Goal: Task Accomplishment & Management: Manage account settings

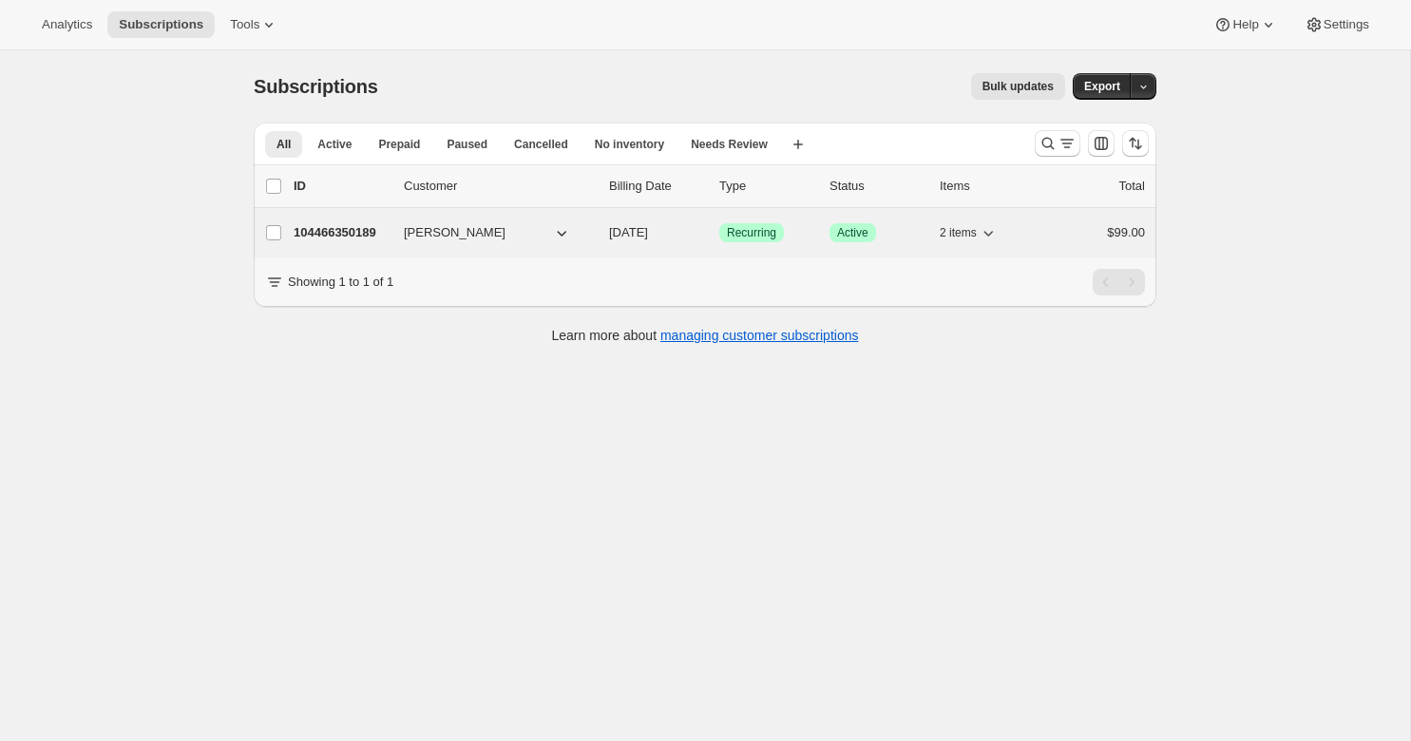
click at [359, 230] on p "104466350189" at bounding box center [341, 232] width 95 height 19
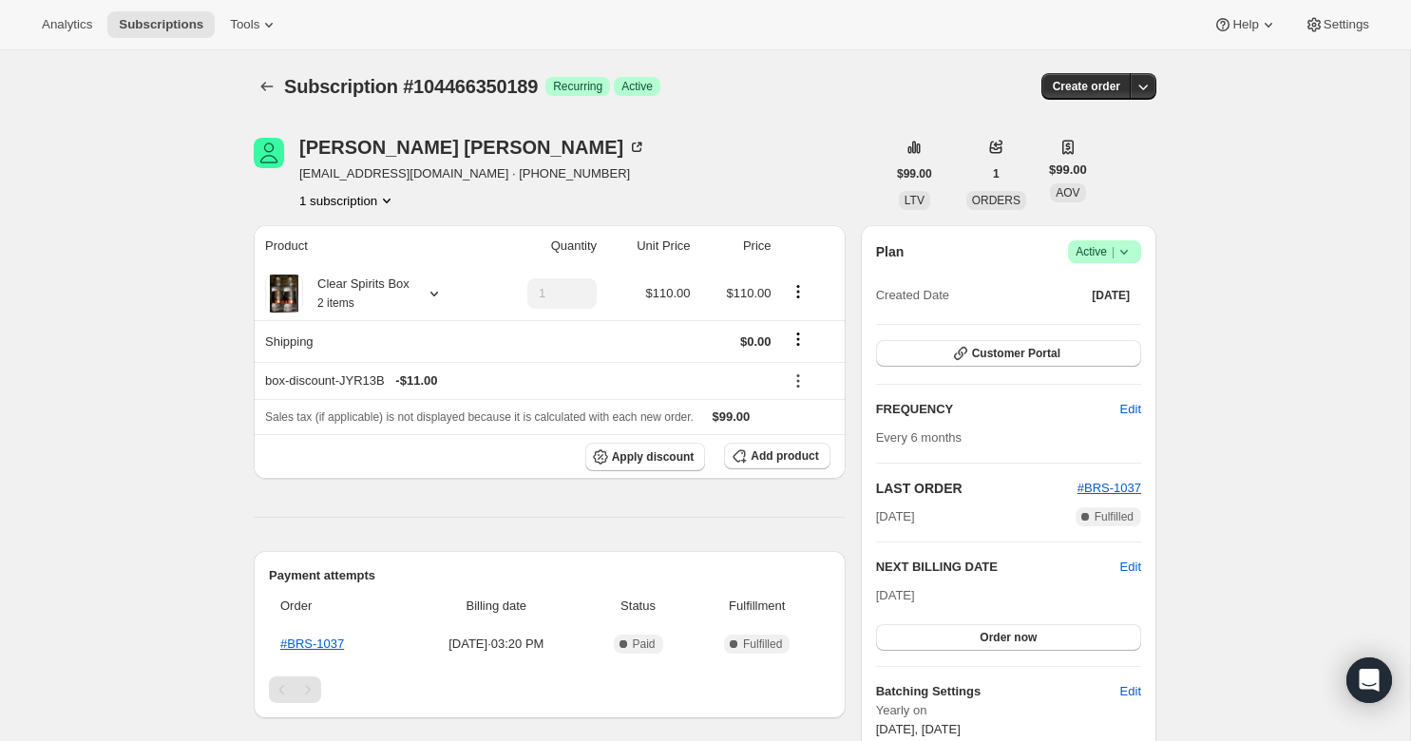
scroll to position [147, 0]
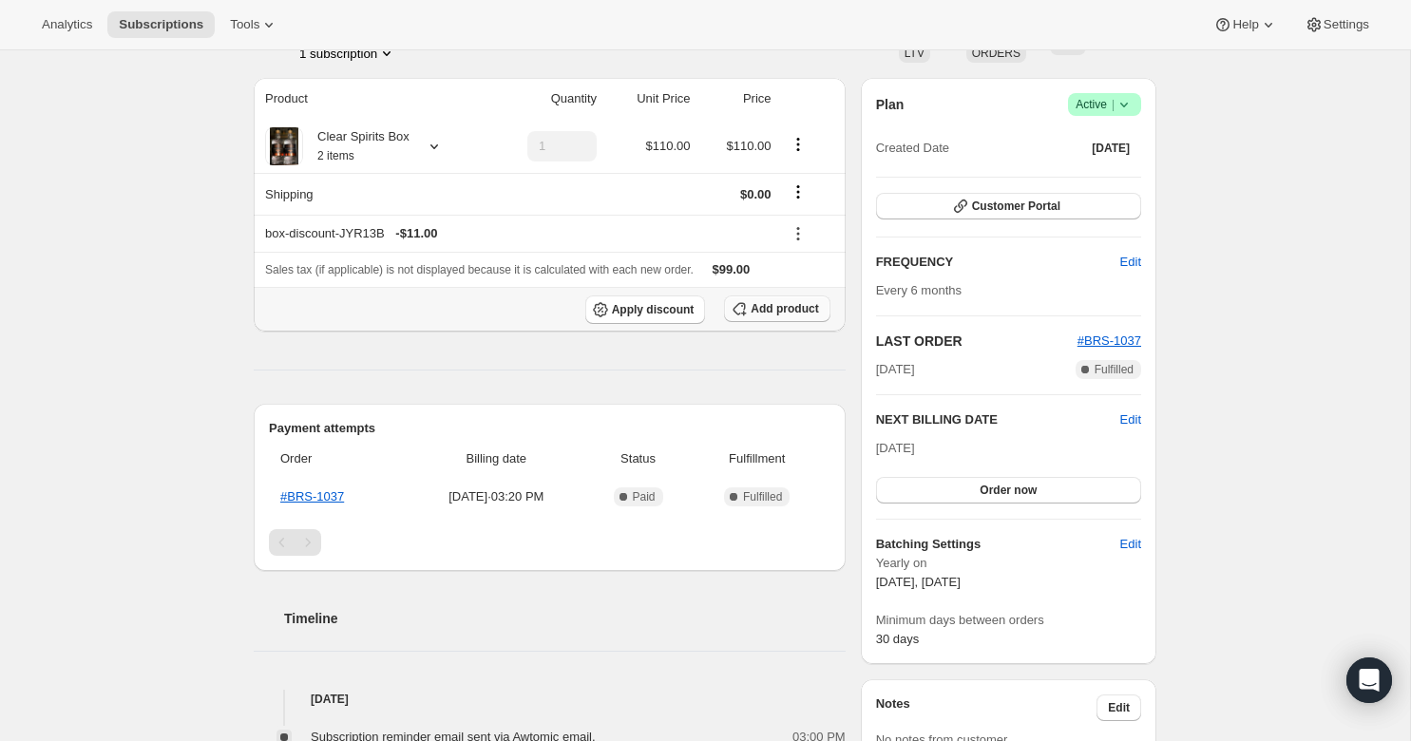
click at [771, 312] on span "Add product" at bounding box center [783, 308] width 67 height 15
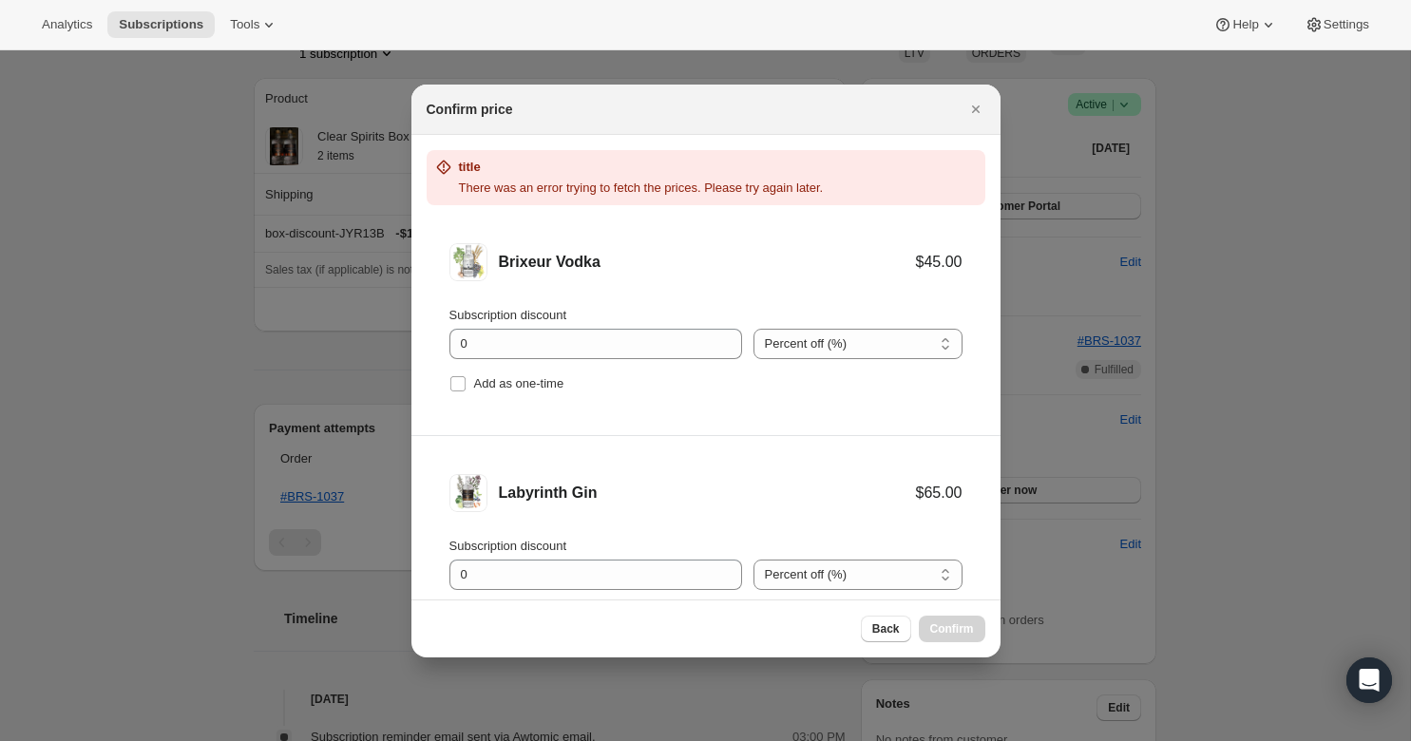
click at [850, 218] on li "Brixeur Vodka $45.00 Subscription discount 0 Percent off (%) Amount off ($) Per…" at bounding box center [705, 320] width 589 height 231
click at [976, 106] on icon "Close" at bounding box center [975, 109] width 8 height 8
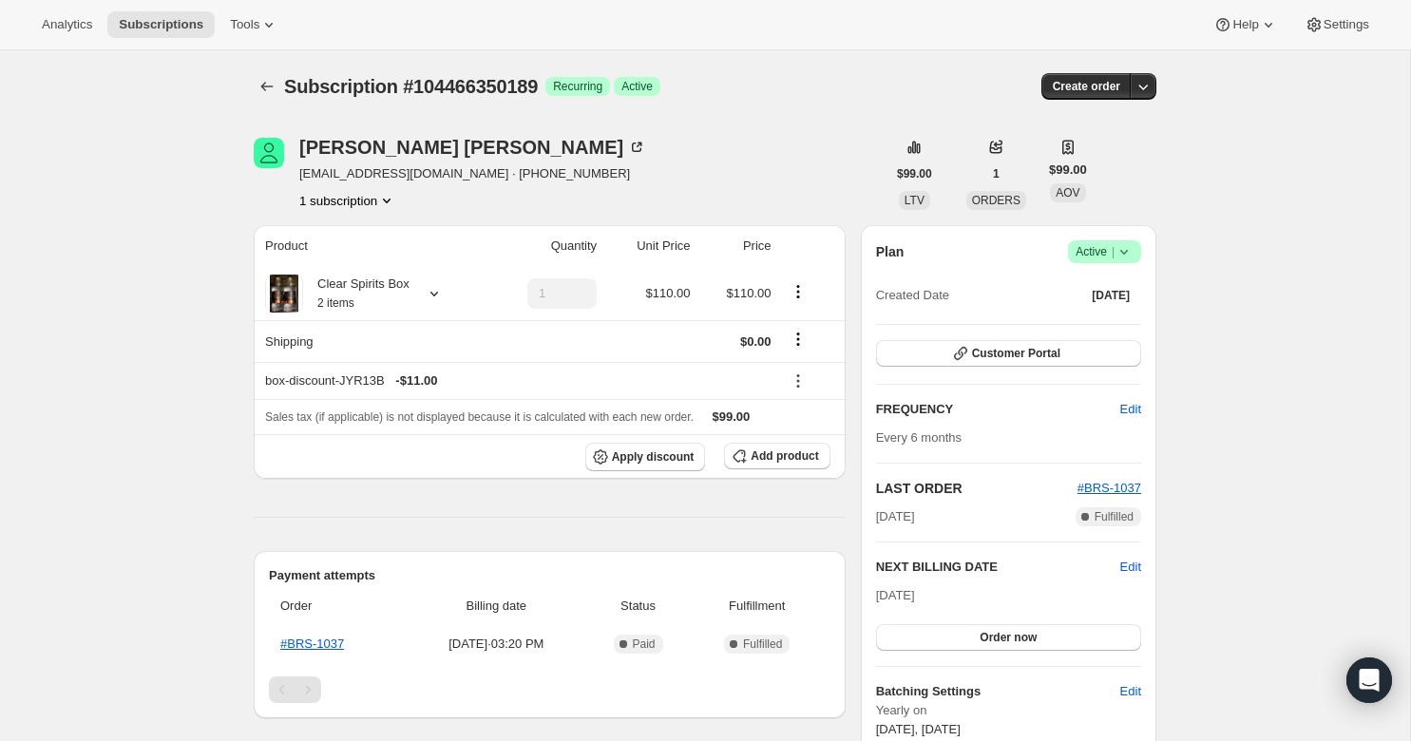
scroll to position [147, 0]
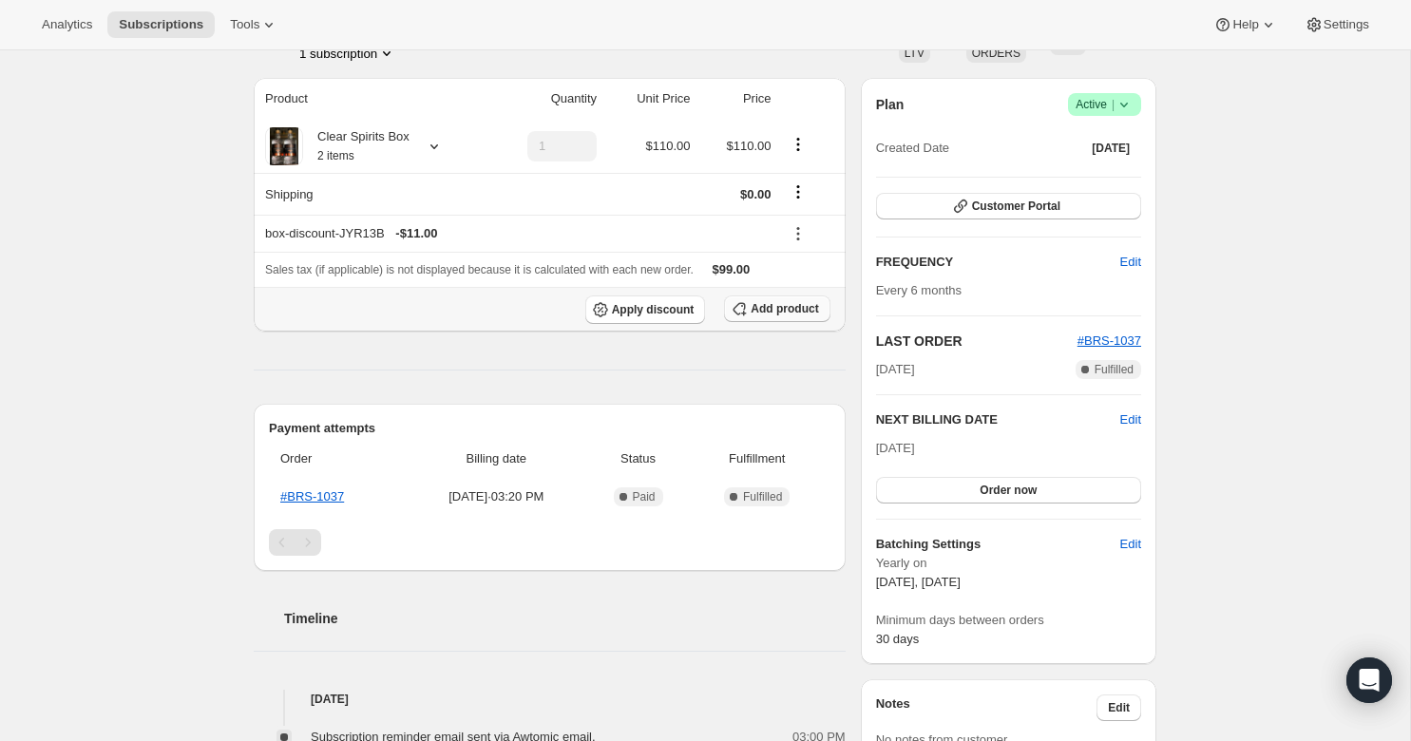
click at [766, 312] on span "Add product" at bounding box center [783, 308] width 67 height 15
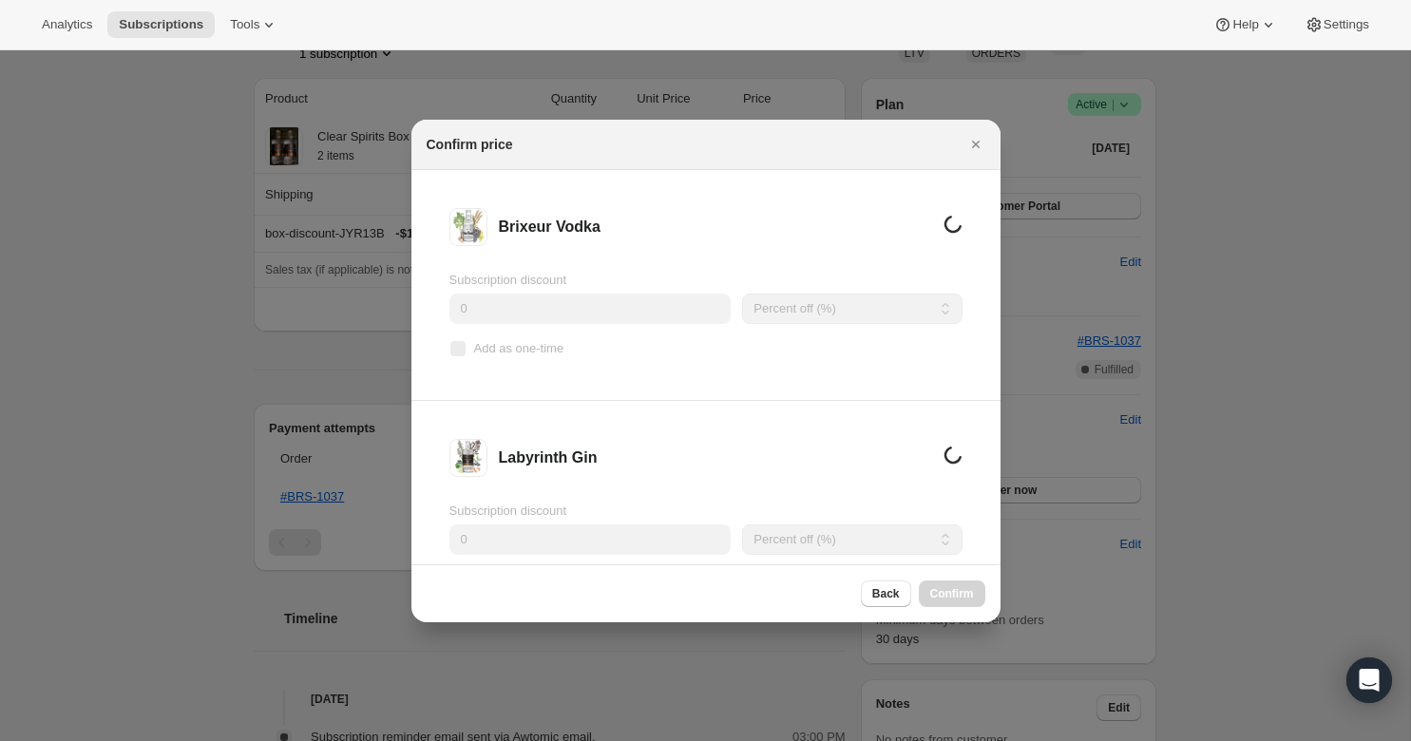
scroll to position [0, 0]
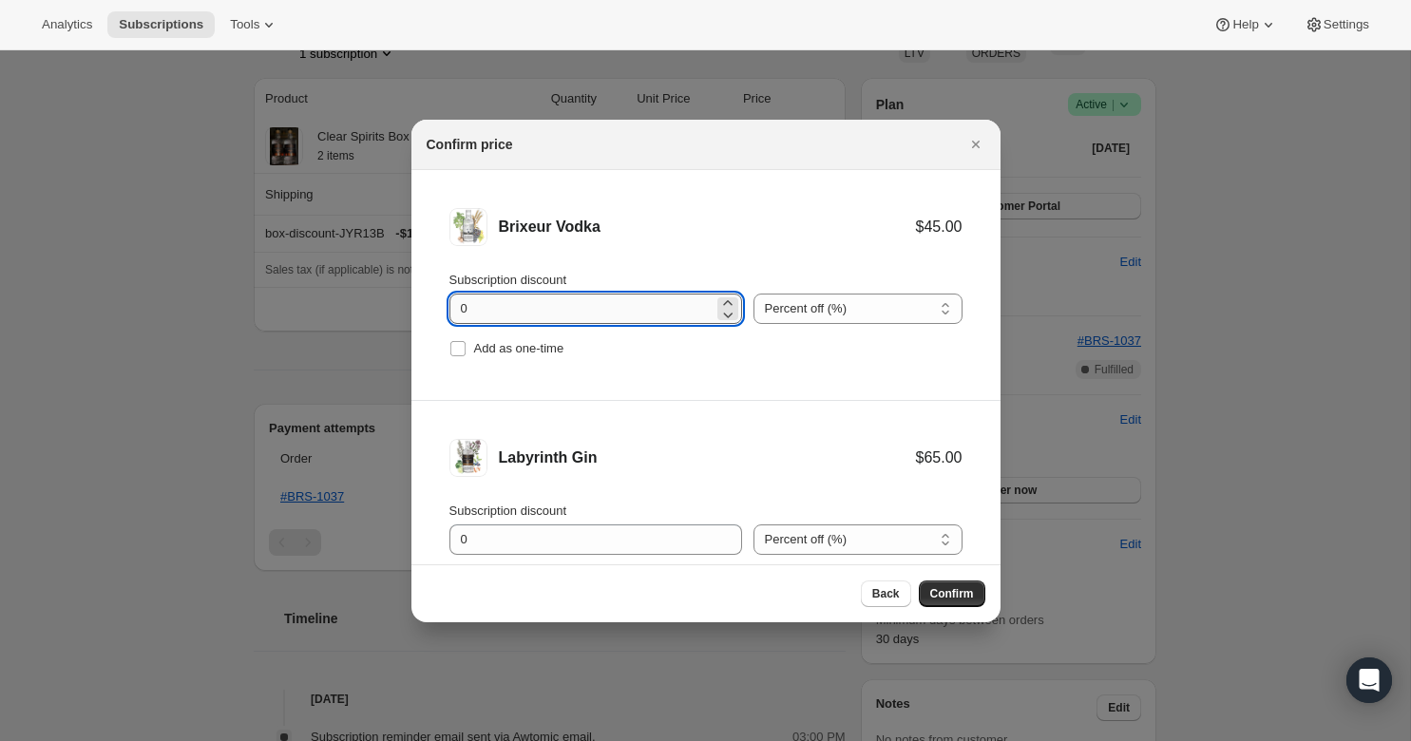
click at [668, 305] on input "0" at bounding box center [581, 309] width 264 height 30
type input "0"
type input "10"
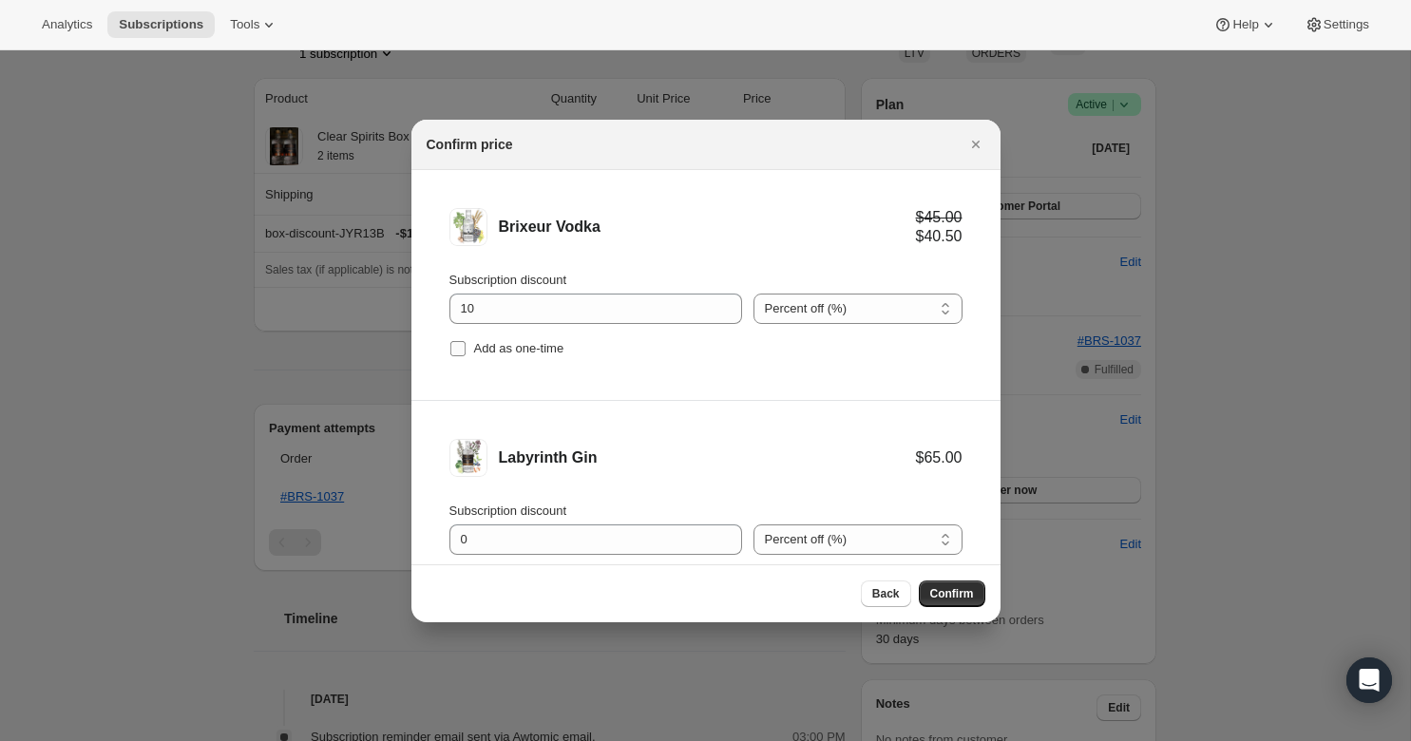
click at [461, 340] on span ":r54:" at bounding box center [457, 348] width 17 height 17
click at [461, 341] on input "Add as one-time" at bounding box center [457, 348] width 15 height 15
checkbox input "true"
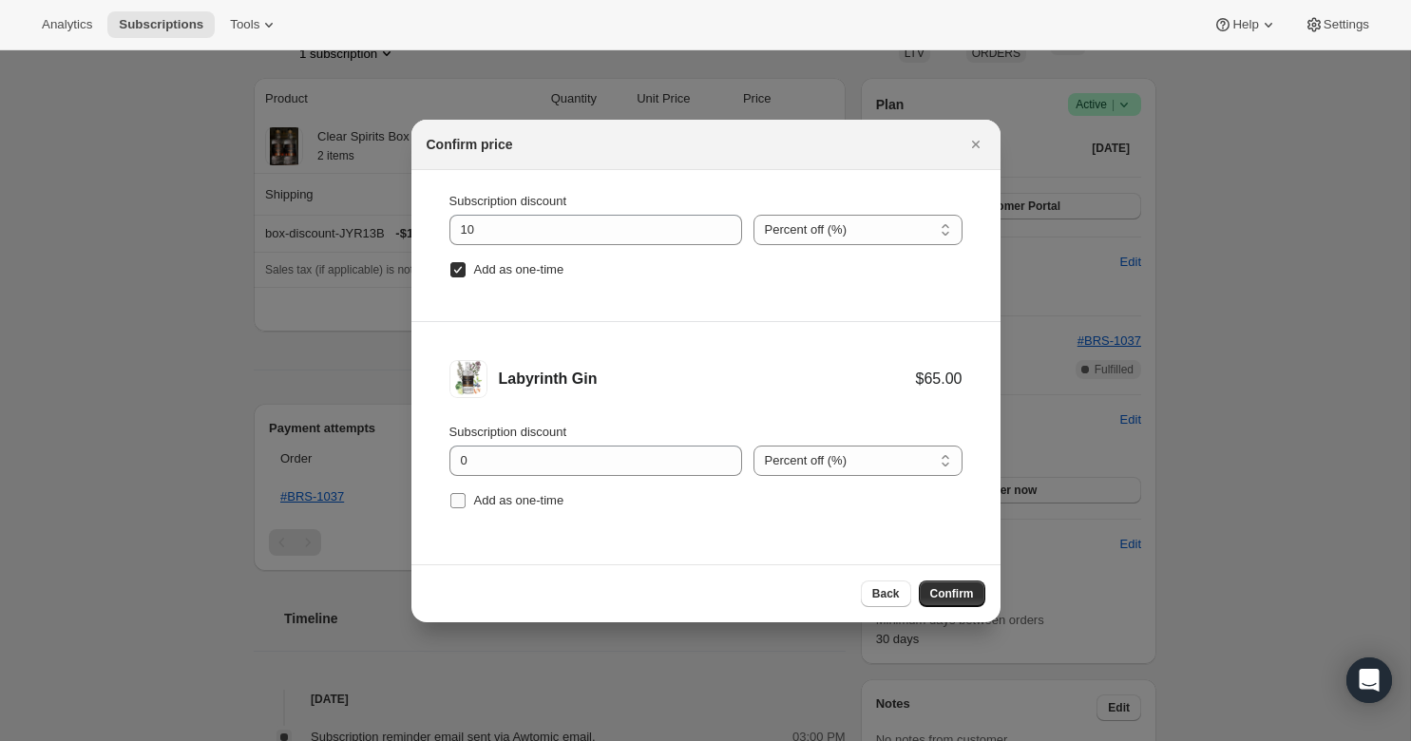
click at [463, 503] on input "Add as one-time" at bounding box center [457, 500] width 15 height 15
checkbox input "true"
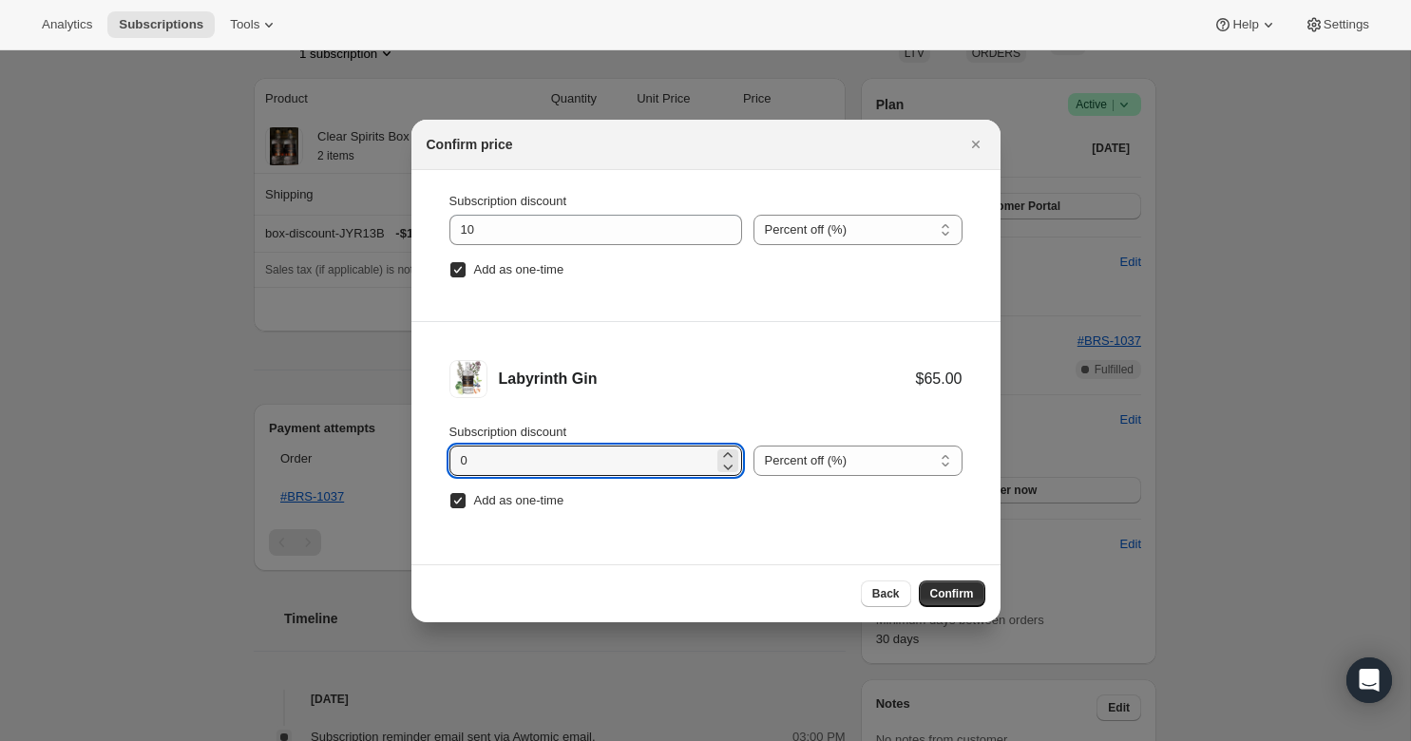
drag, startPoint x: 484, startPoint y: 453, endPoint x: 444, endPoint y: 447, distance: 41.2
click at [444, 447] on li "Labyrinth Gin $65.00 Subscription discount 0 Percent off (%) Amount off ($) Per…" at bounding box center [705, 437] width 589 height 230
type input "10"
click at [810, 573] on div "Back Confirm" at bounding box center [705, 593] width 589 height 58
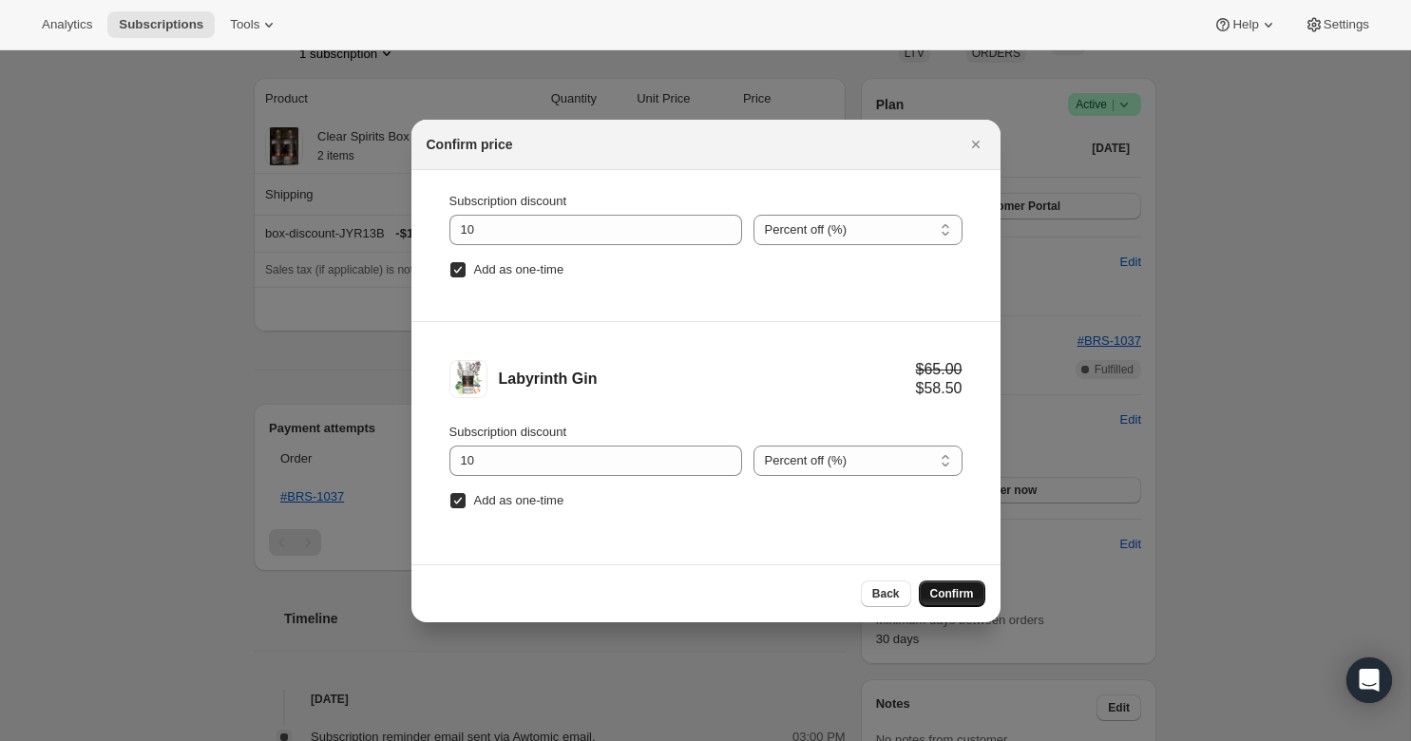
click at [971, 595] on span "Confirm" at bounding box center [952, 593] width 44 height 15
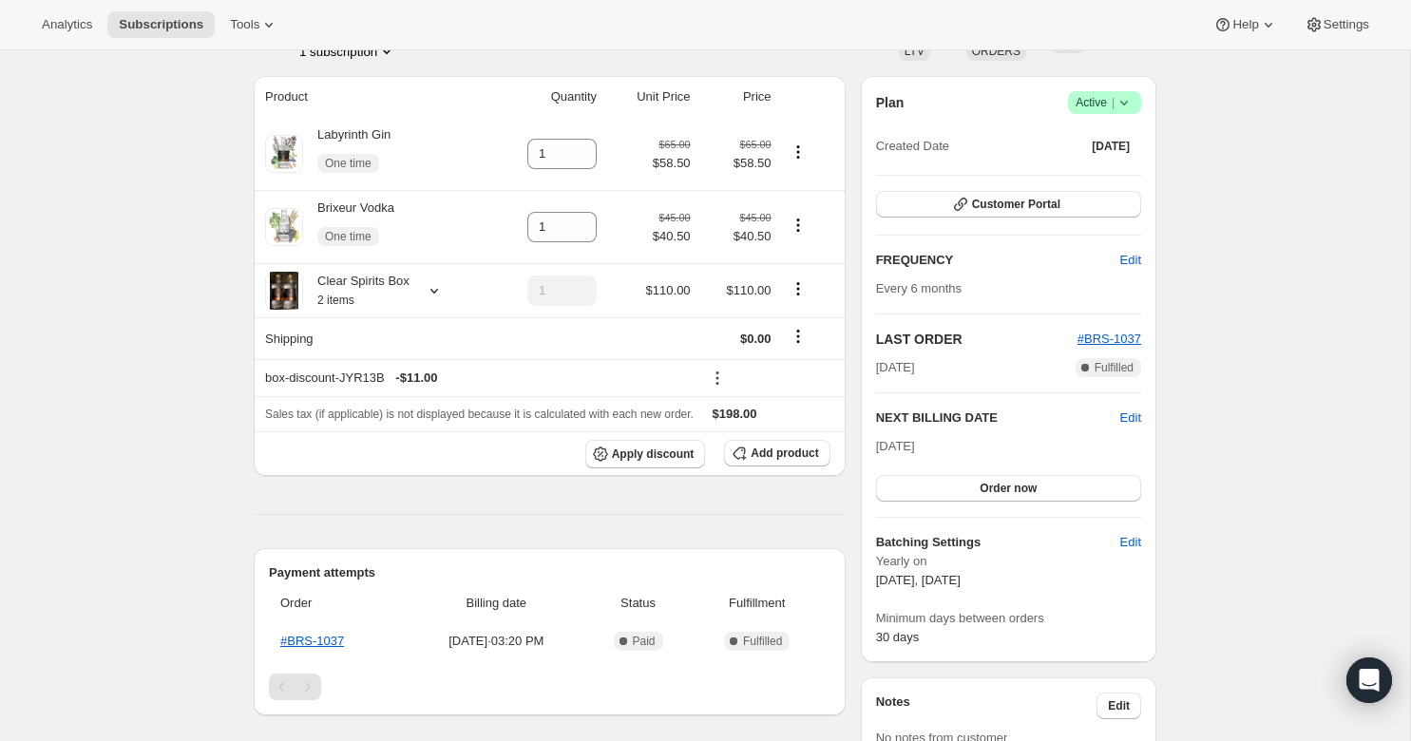
scroll to position [0, 0]
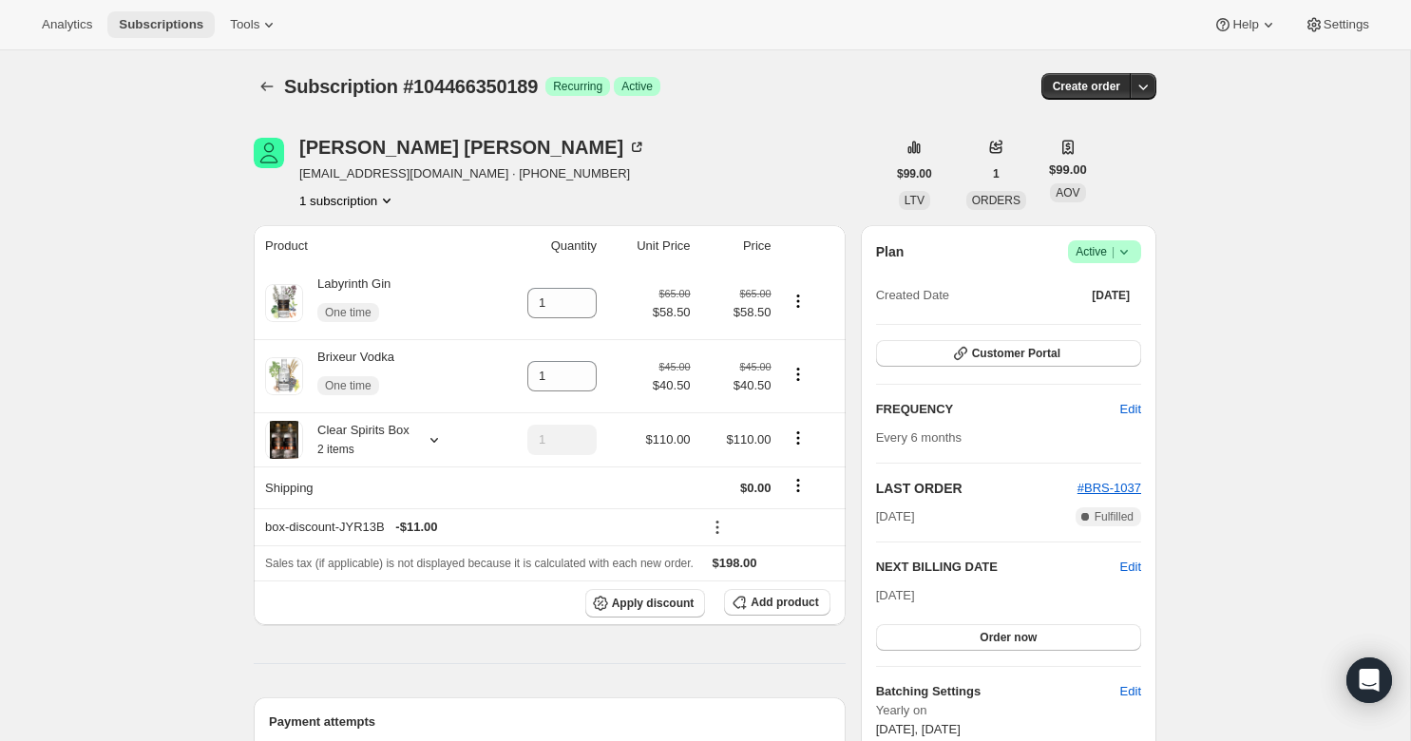
click at [147, 22] on span "Subscriptions" at bounding box center [161, 24] width 85 height 15
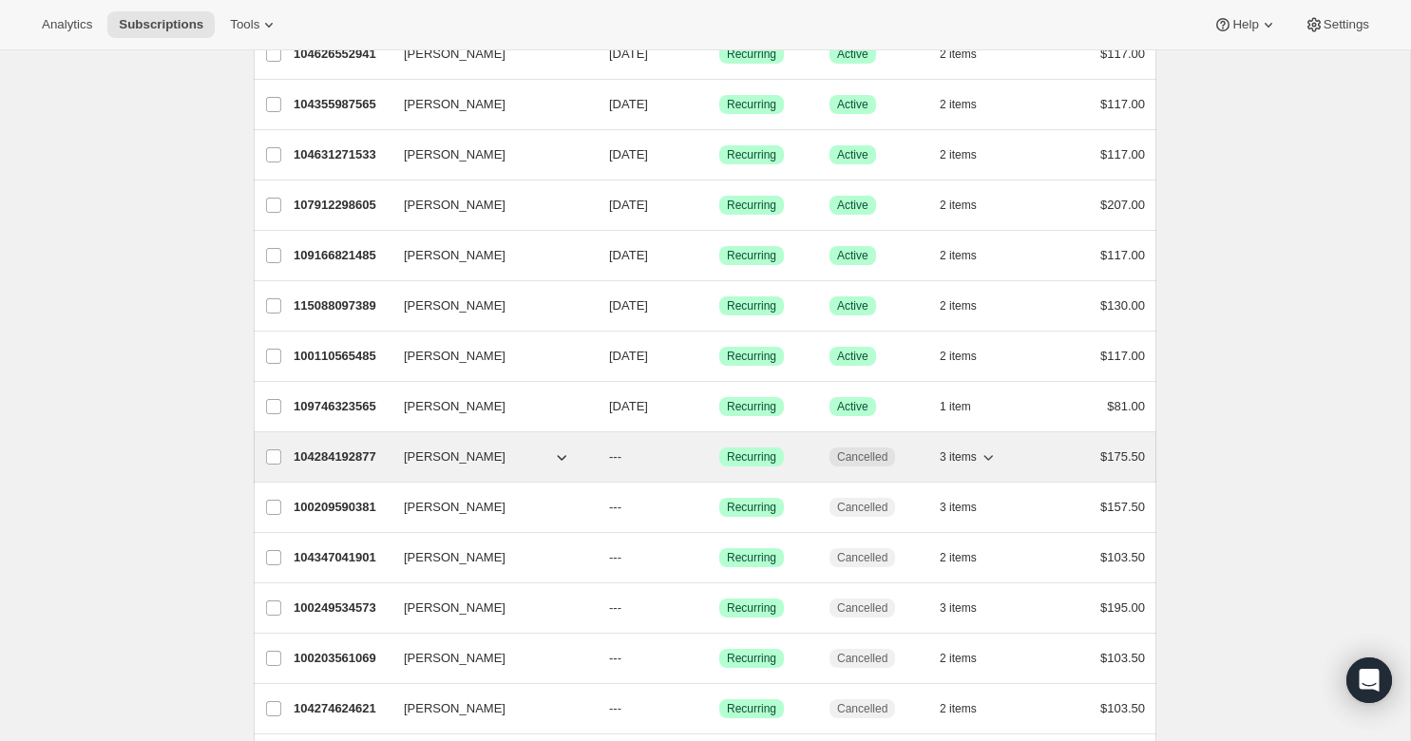
scroll to position [563, 0]
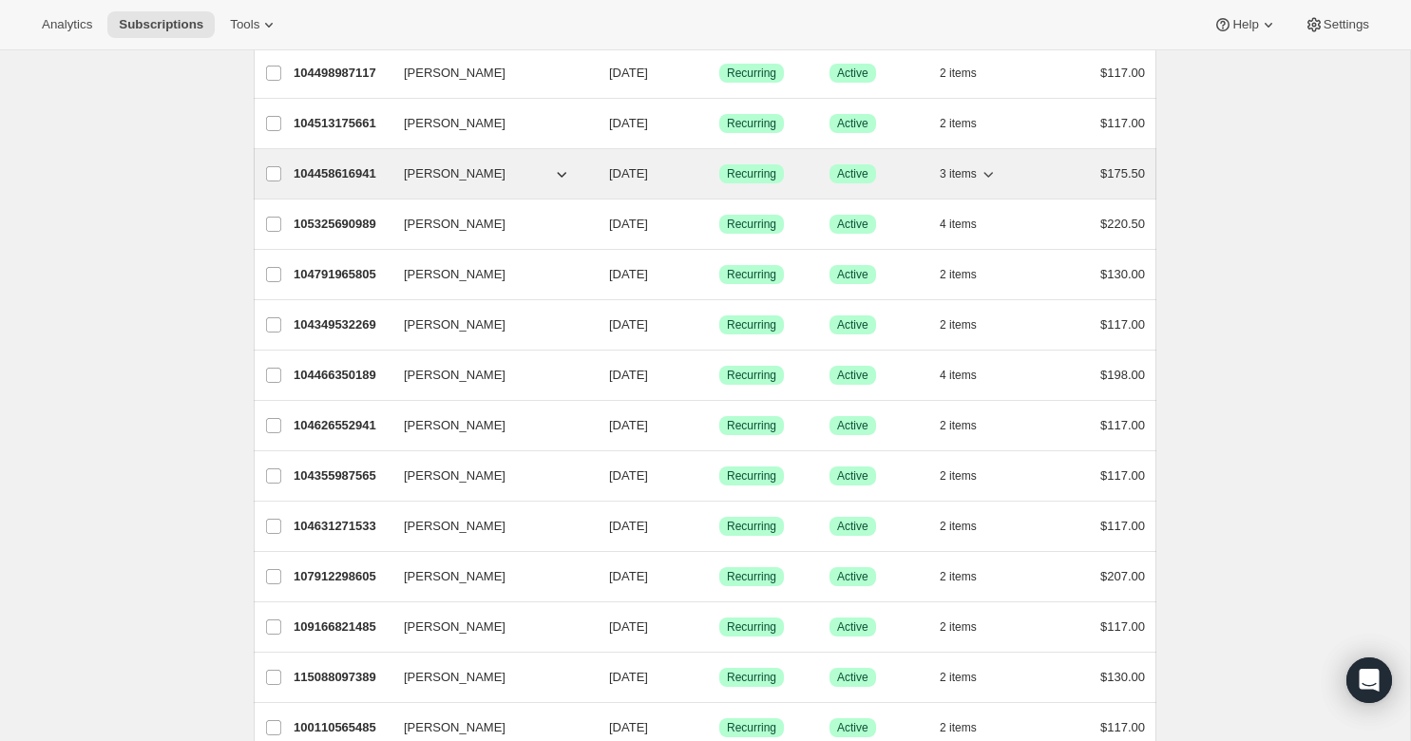
scroll to position [426, 0]
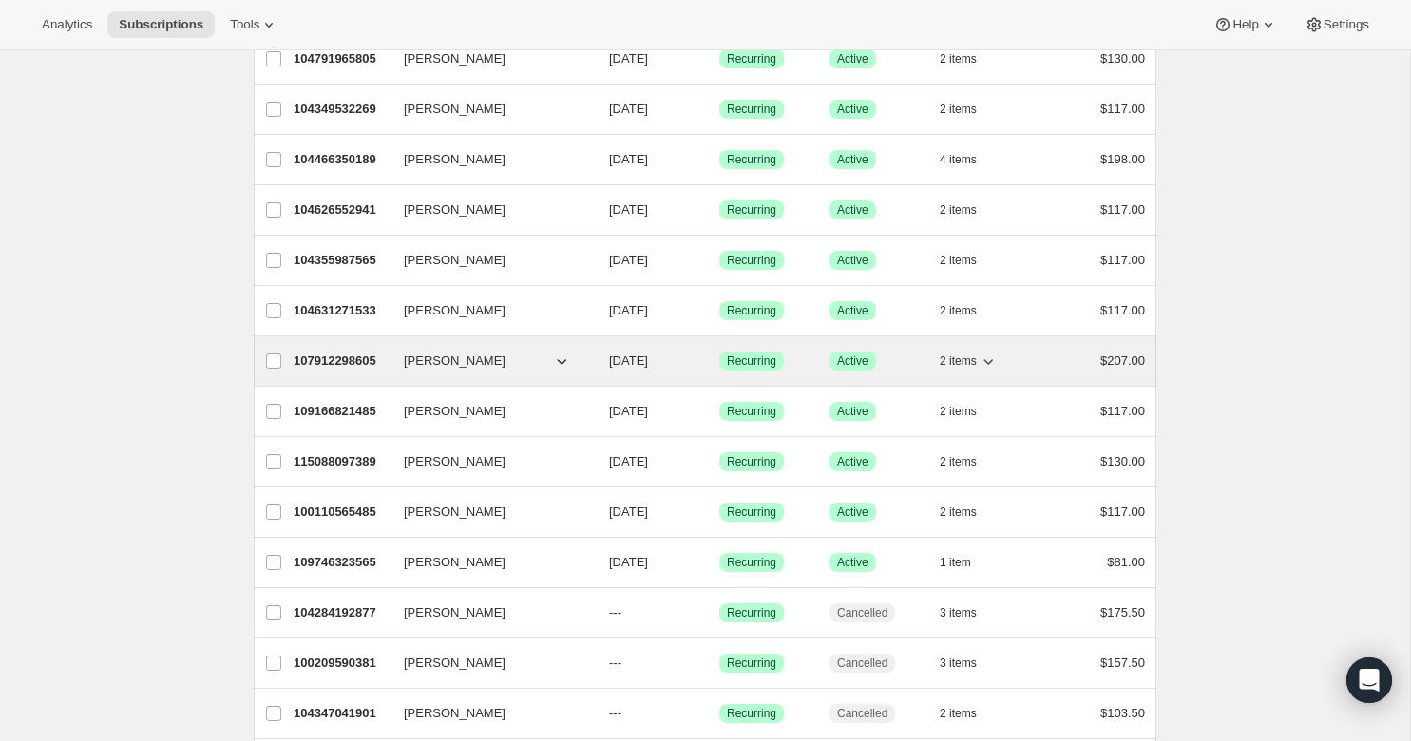
click at [457, 366] on span "[PERSON_NAME]" at bounding box center [455, 360] width 102 height 19
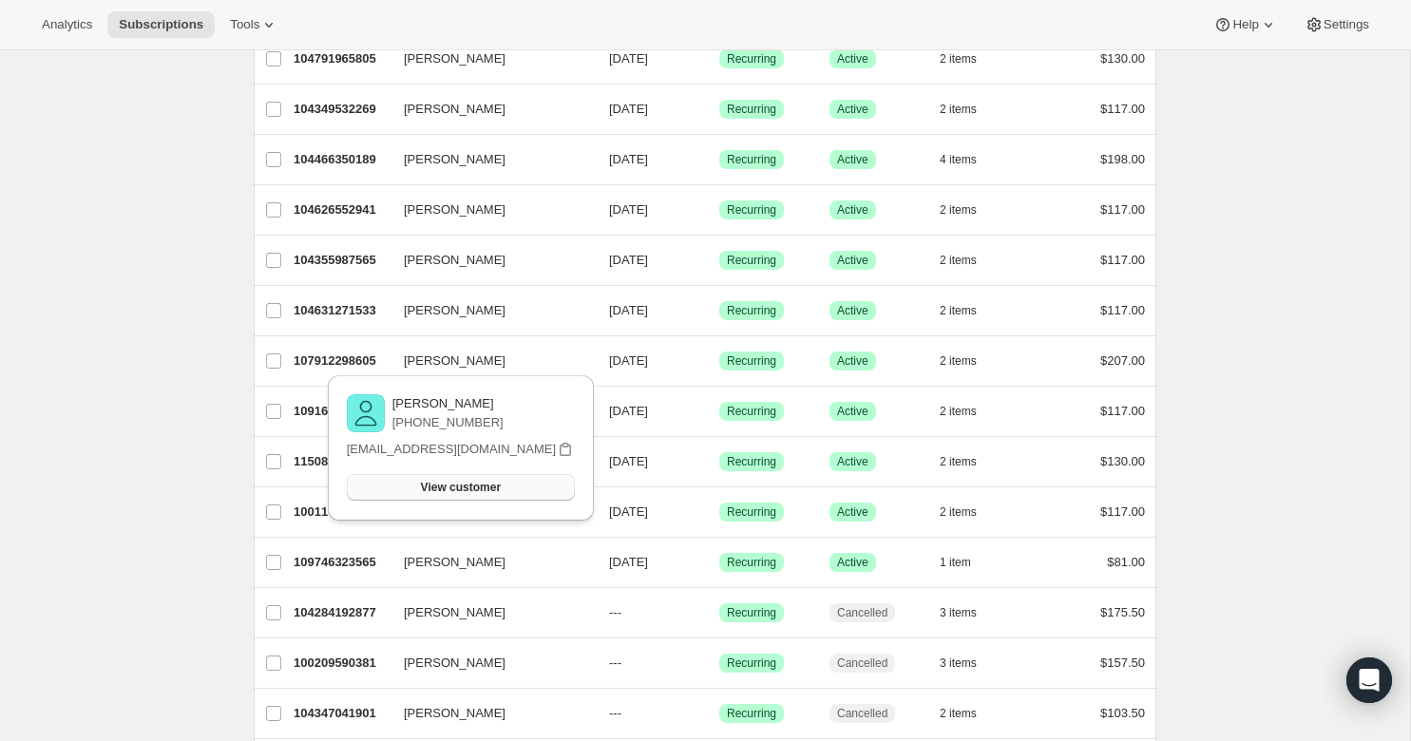
click at [451, 490] on span "View customer" at bounding box center [461, 487] width 80 height 15
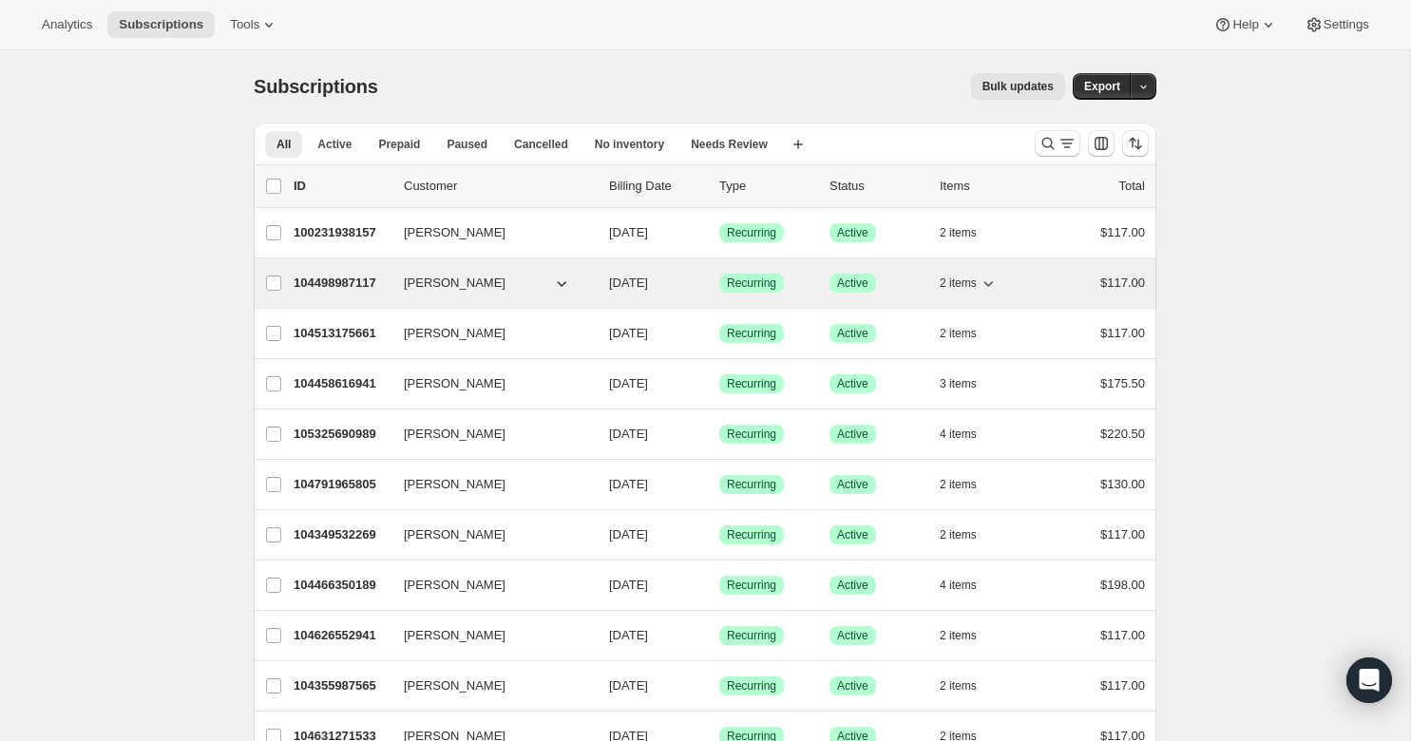
click at [474, 294] on div "104498987117 Kenneth Ogborn Sr 09/01/2025 Success Recurring Success Active 2 it…" at bounding box center [719, 283] width 851 height 27
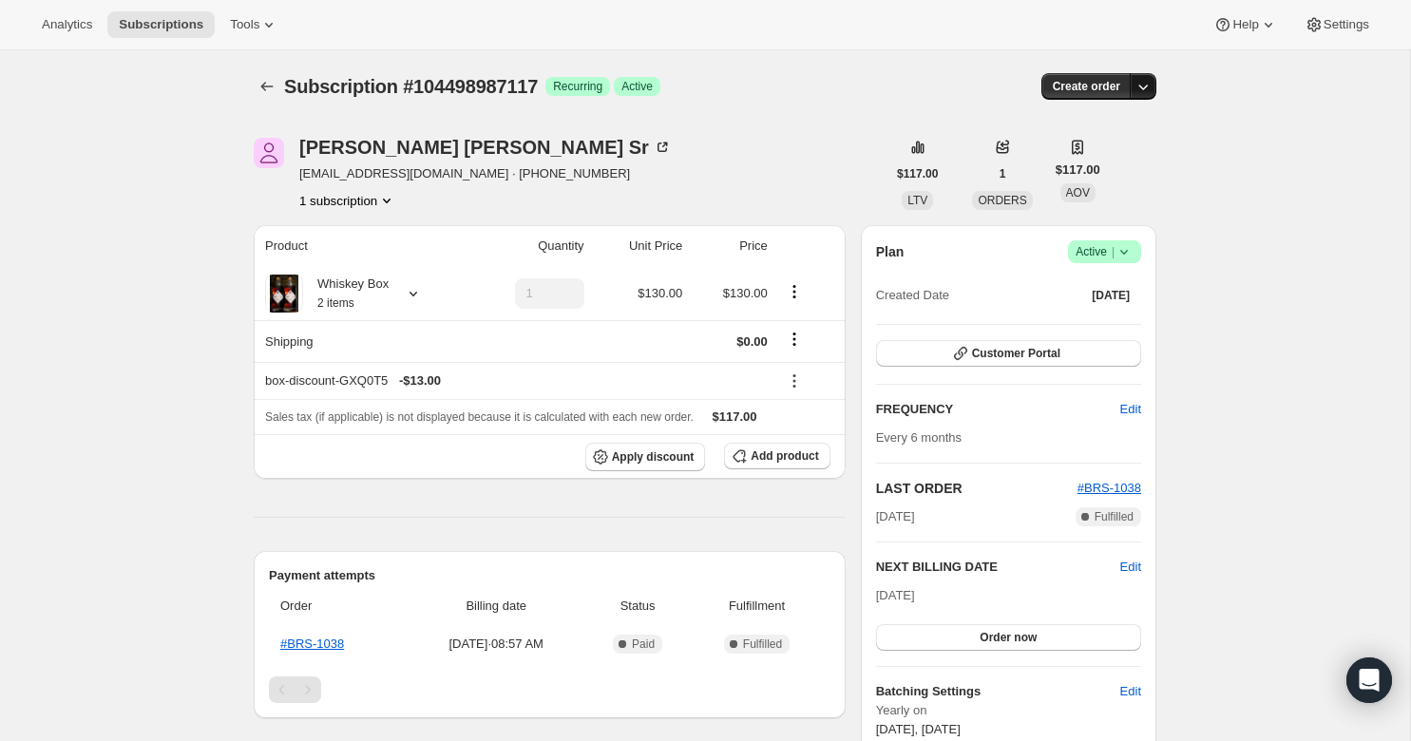
click at [1142, 85] on icon "button" at bounding box center [1142, 86] width 19 height 19
click at [1273, 148] on div "Subscription #104498987117. This page is ready Subscription #104498987117 Succe…" at bounding box center [705, 740] width 1410 height 1381
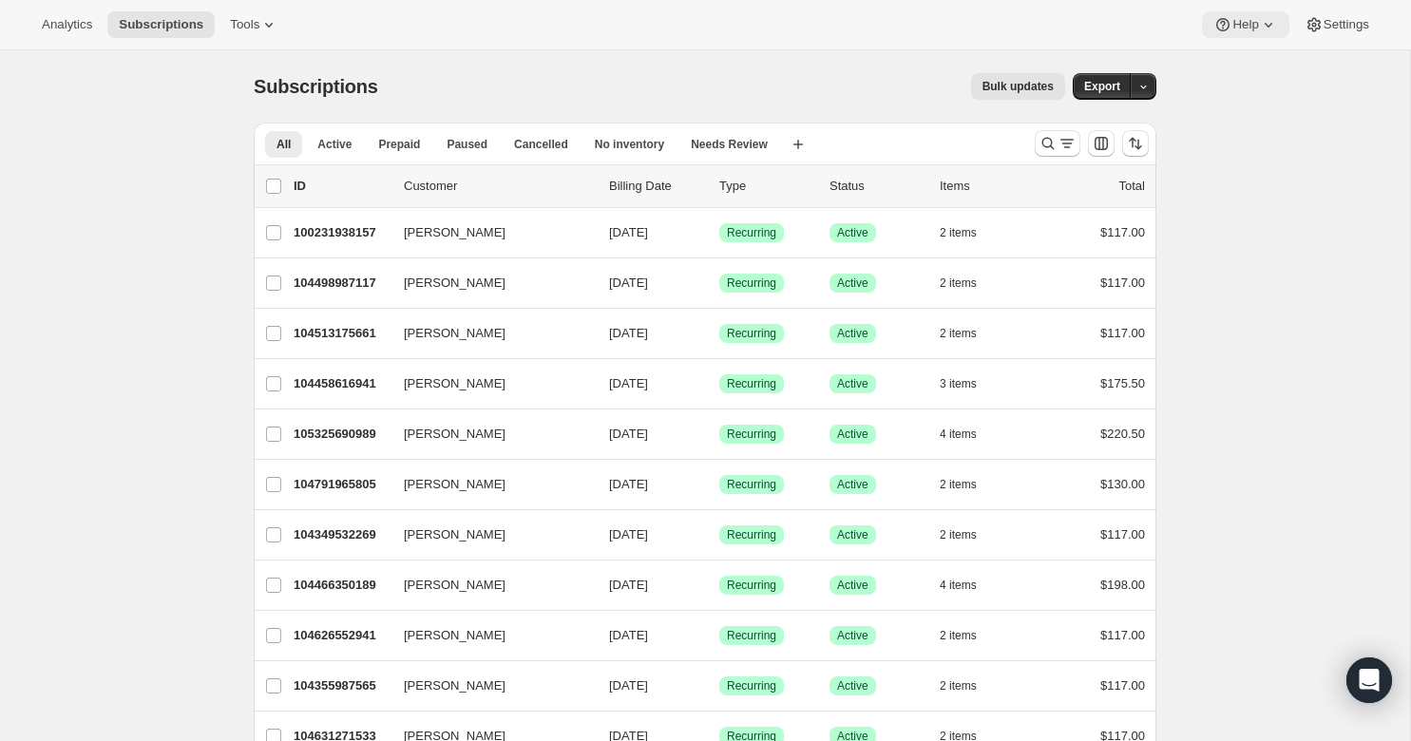
click at [1238, 22] on span "Help" at bounding box center [1245, 24] width 26 height 15
click at [1239, 129] on span "Contact us" at bounding box center [1233, 129] width 59 height 14
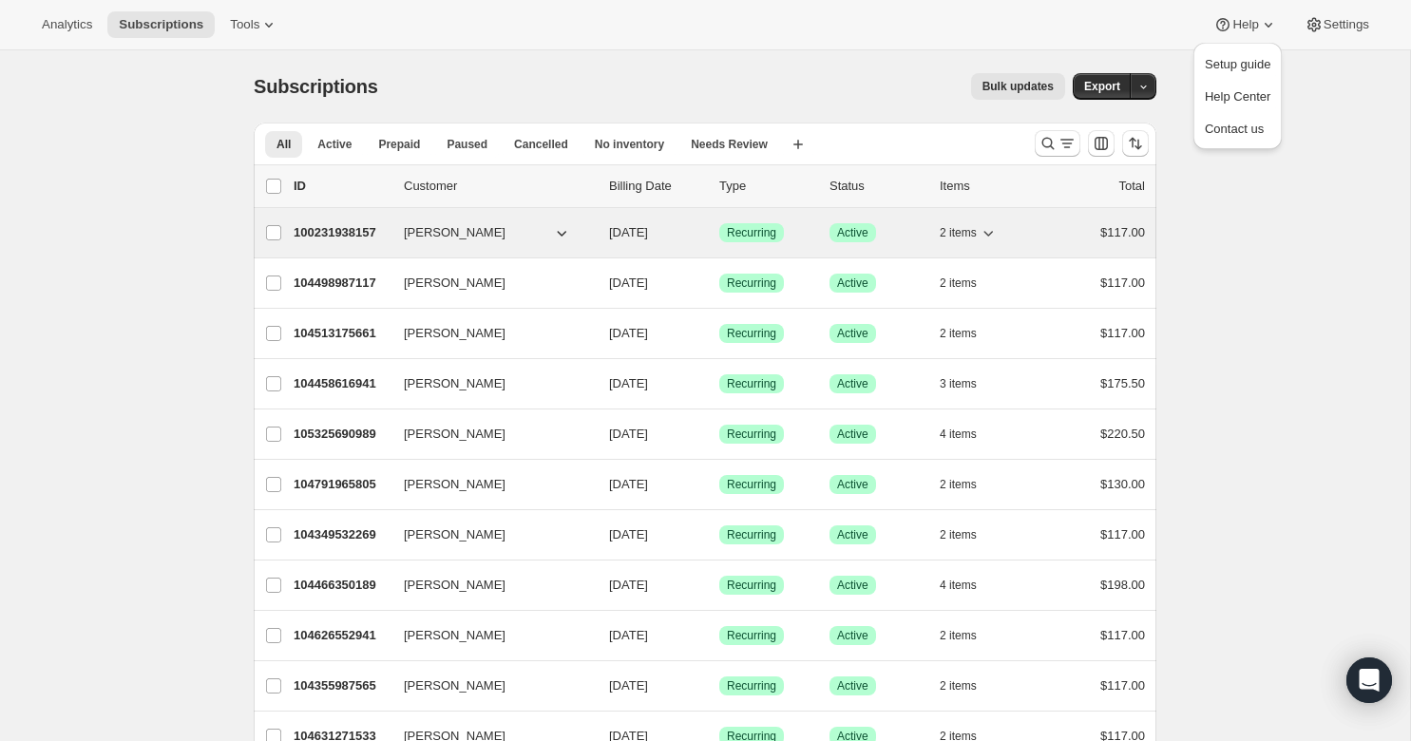
click at [449, 229] on span "[PERSON_NAME]" at bounding box center [455, 232] width 102 height 19
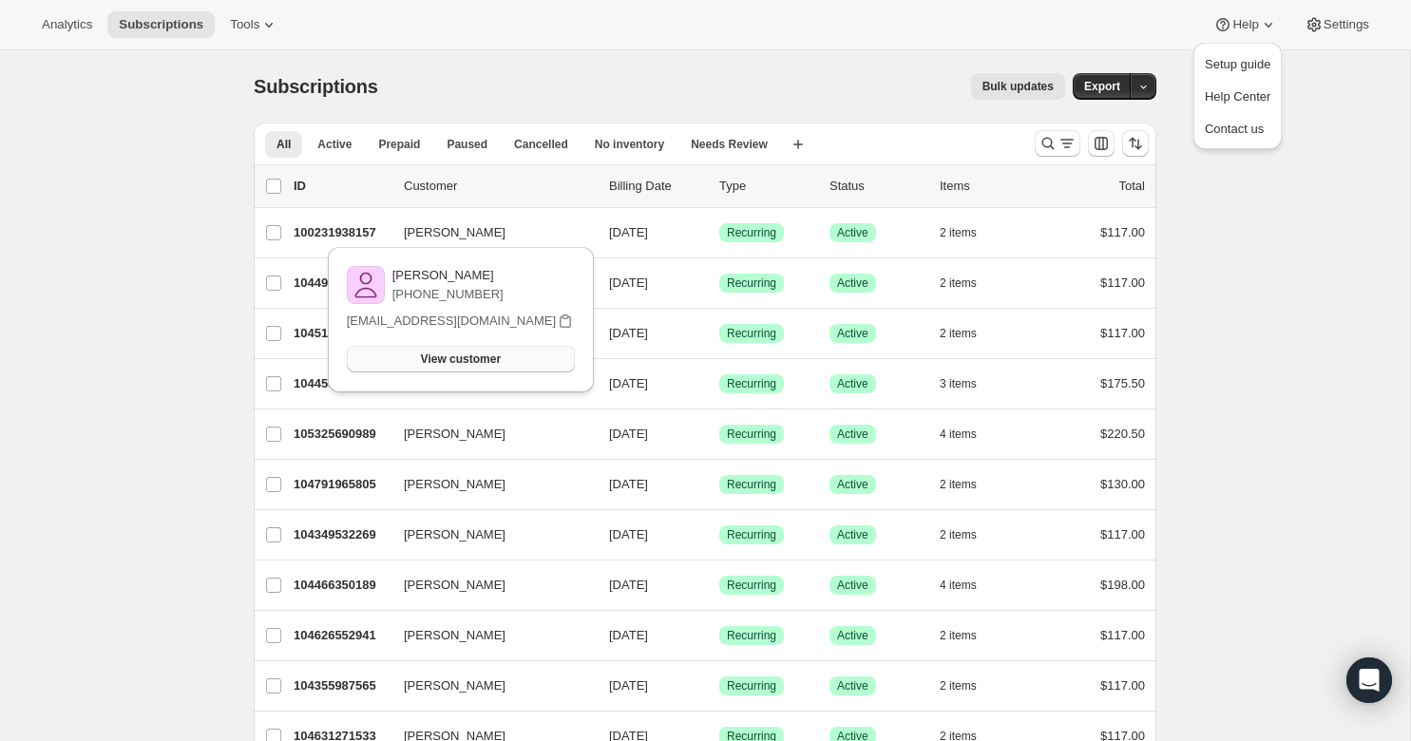
click at [473, 363] on span "View customer" at bounding box center [461, 358] width 80 height 15
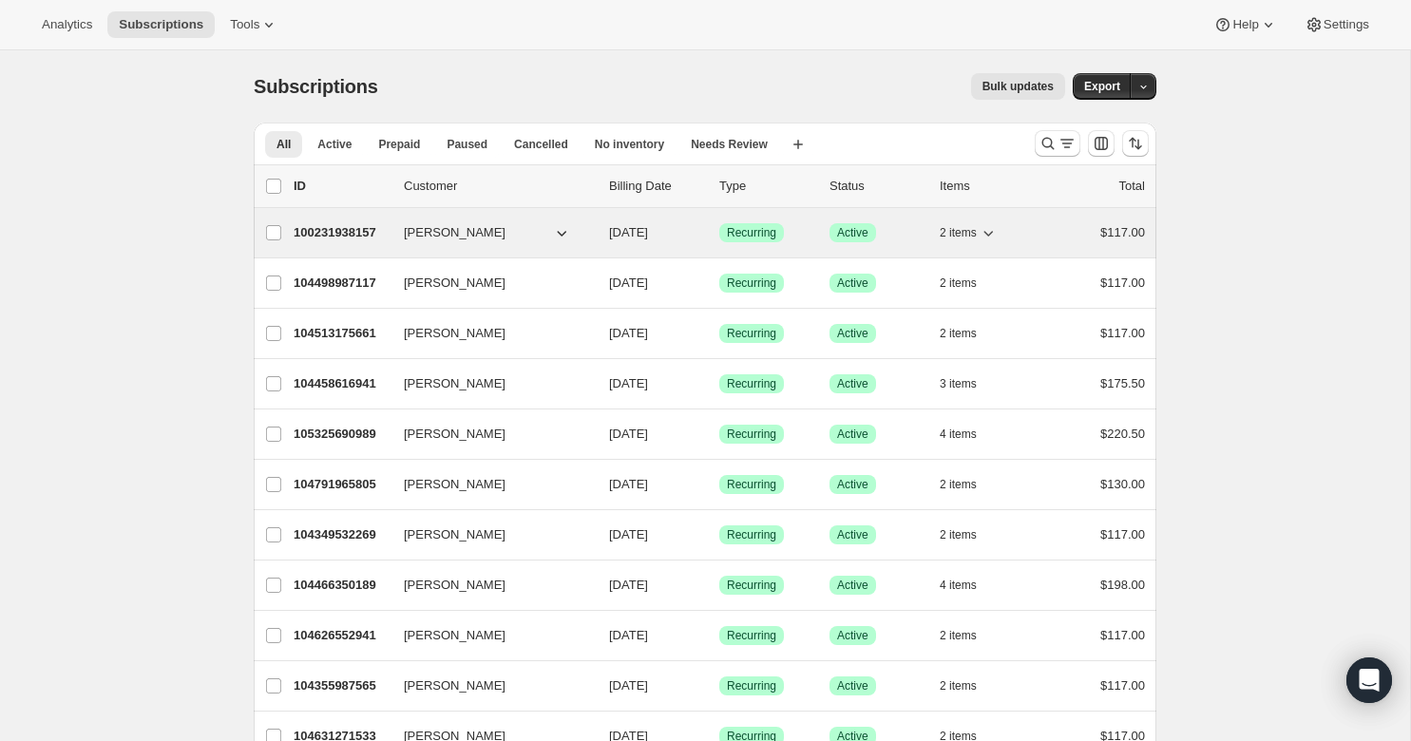
click at [332, 237] on p "100231938157" at bounding box center [341, 232] width 95 height 19
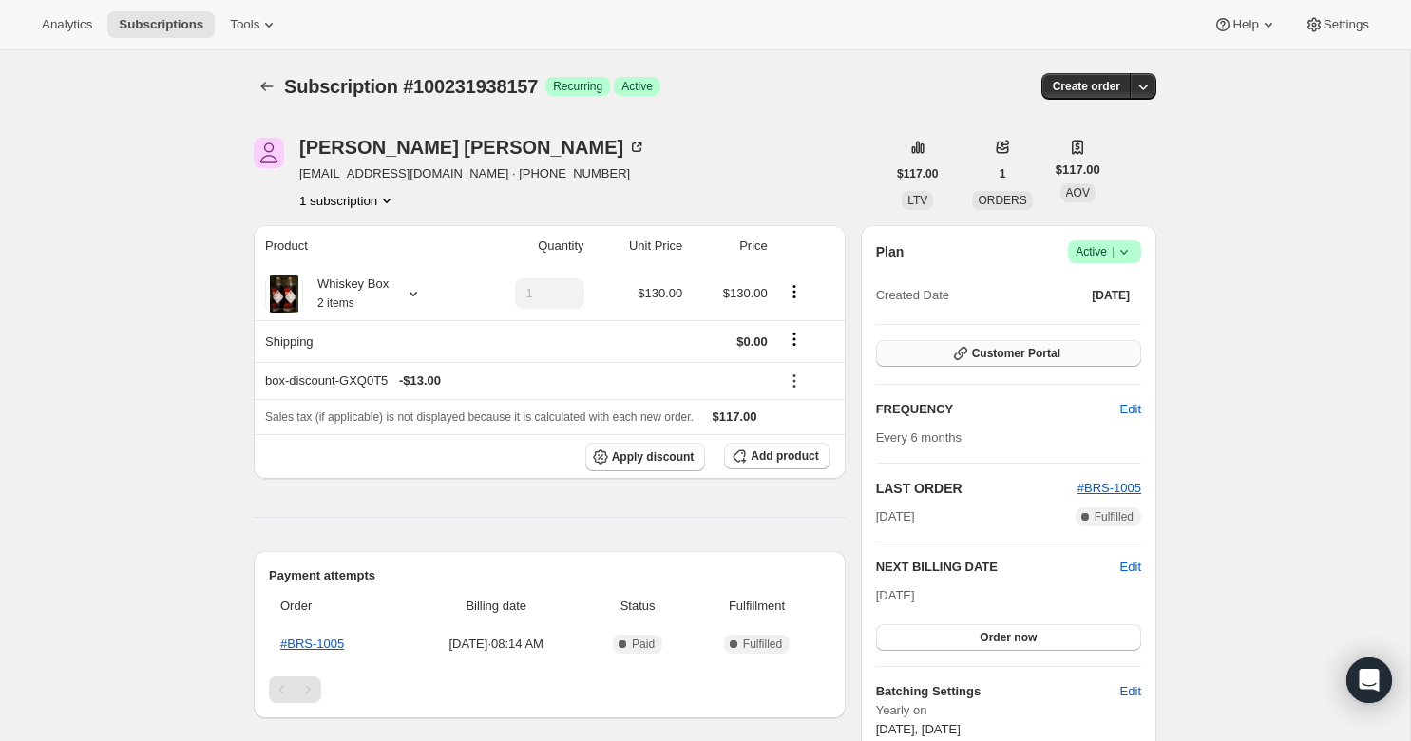
click at [998, 350] on span "Customer Portal" at bounding box center [1016, 353] width 88 height 15
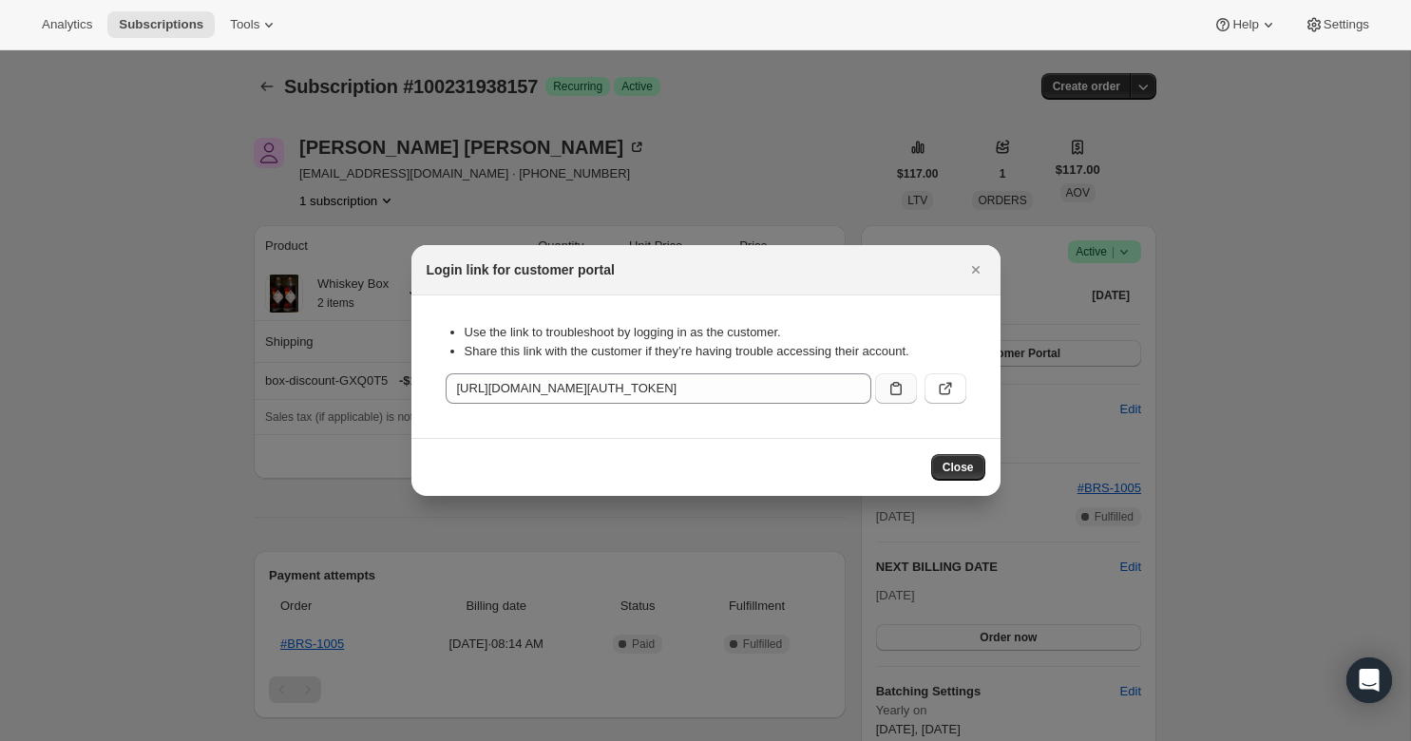
click at [890, 389] on icon ":r6r:" at bounding box center [895, 388] width 11 height 13
click at [950, 382] on icon ":r6r:" at bounding box center [945, 388] width 19 height 19
